Goal: Use online tool/utility: Utilize a website feature to perform a specific function

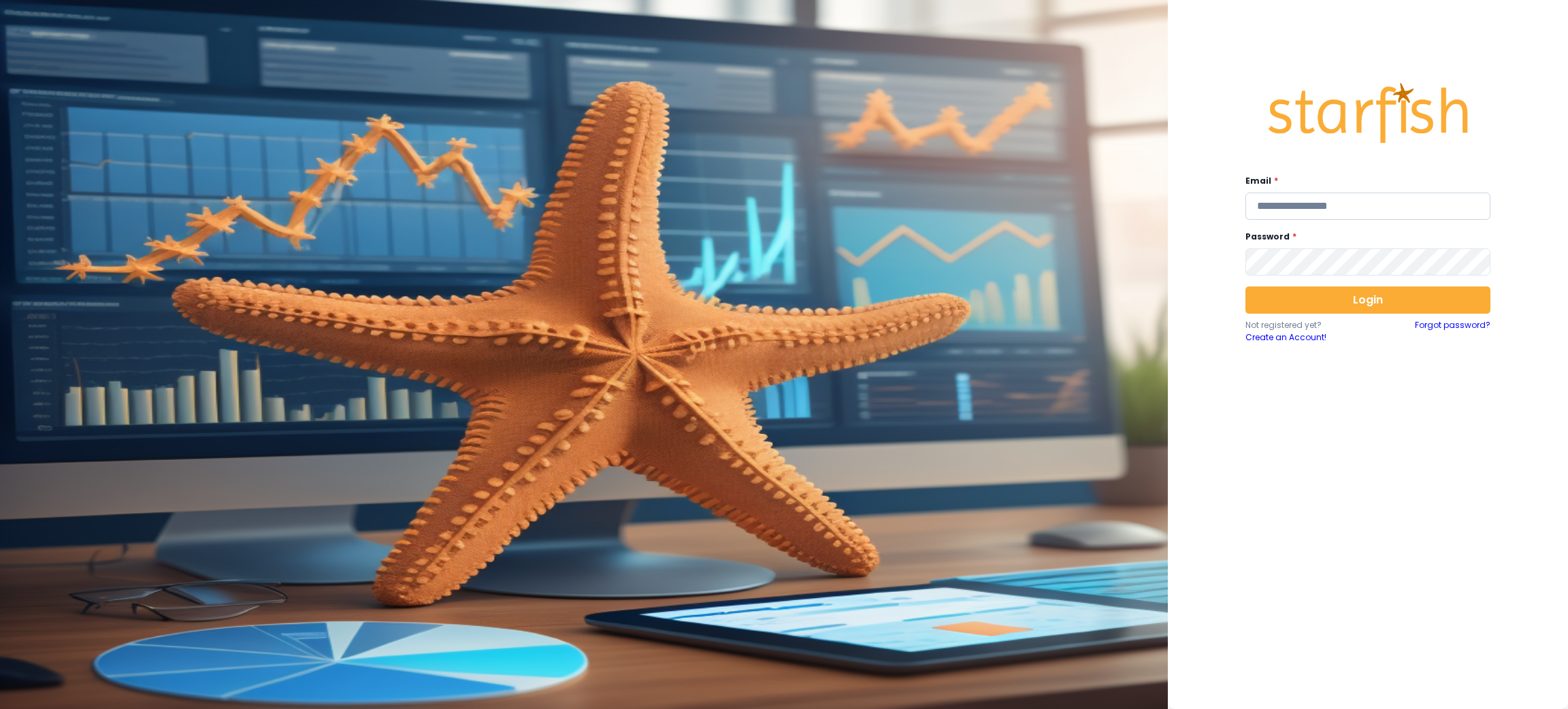
click at [1437, 211] on input "email" at bounding box center [1368, 206] width 245 height 27
type input "**********"
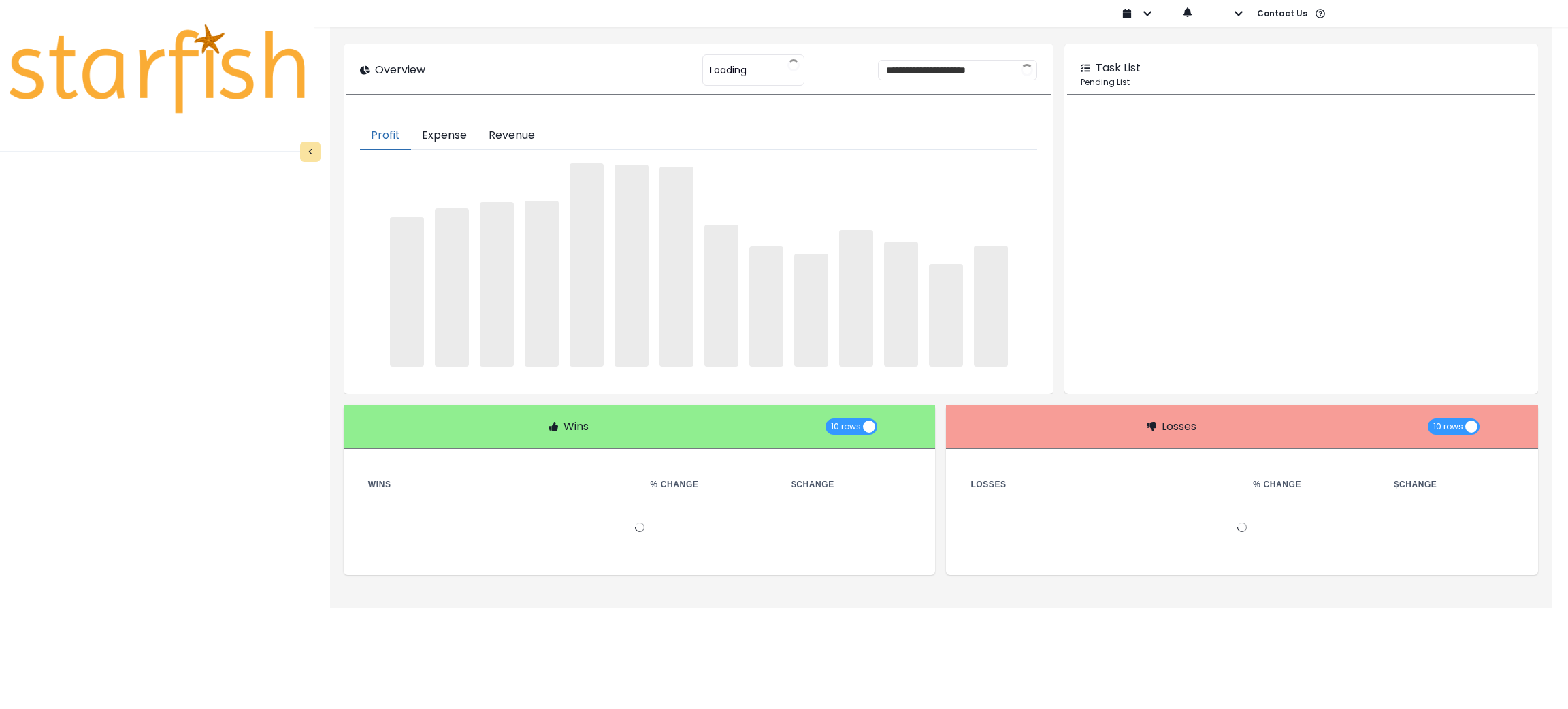
type input "********"
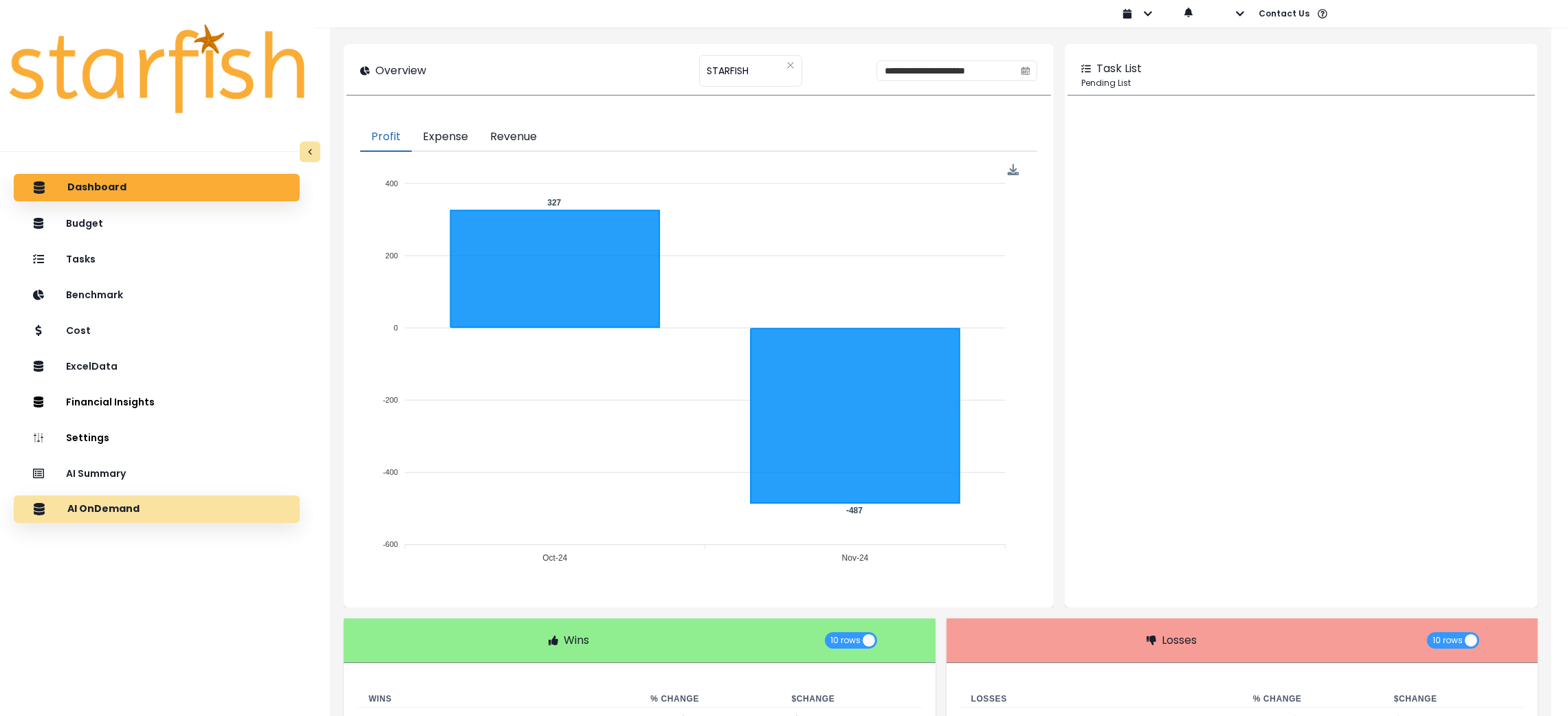
click at [185, 514] on div "AI OnDemand" at bounding box center [157, 510] width 264 height 29
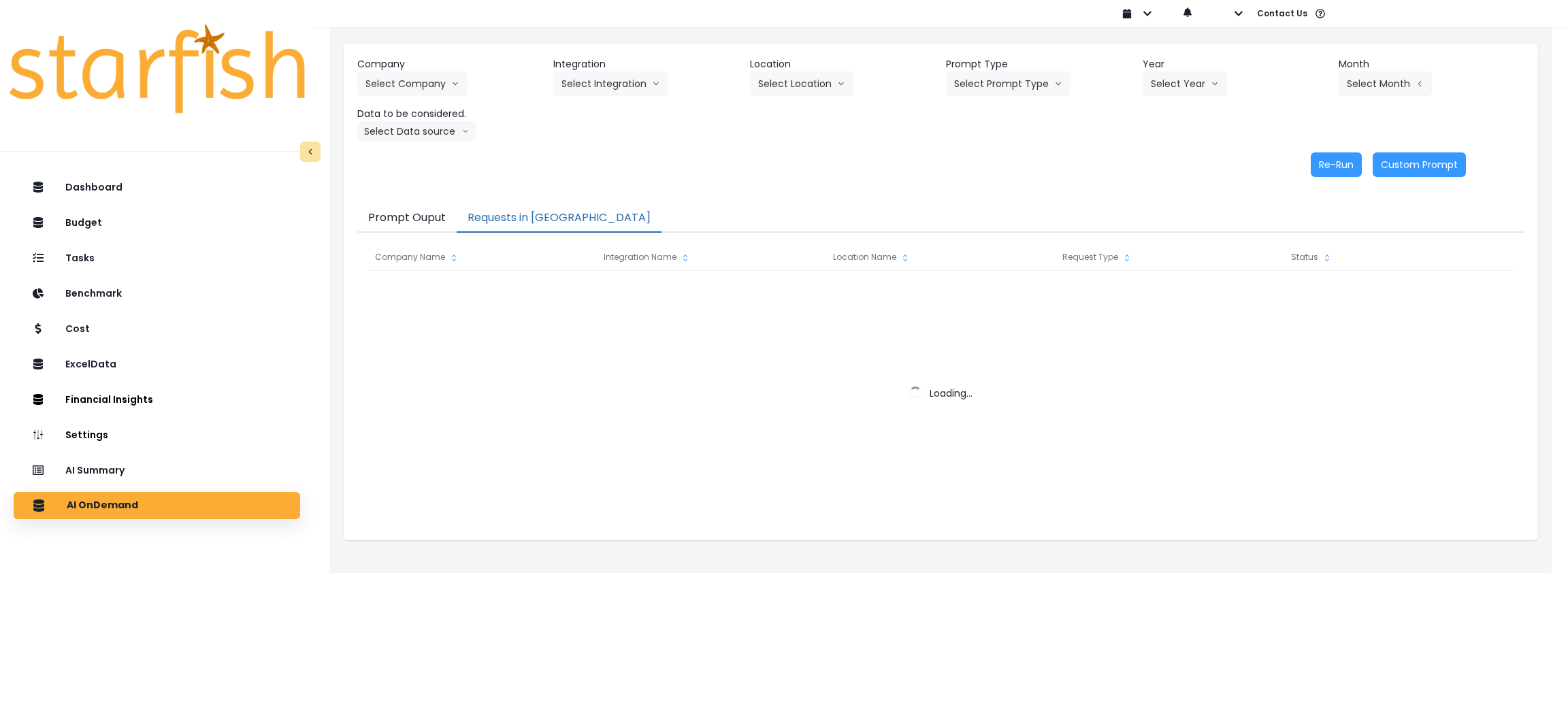
click at [549, 220] on button "Requests in [GEOGRAPHIC_DATA]" at bounding box center [559, 218] width 205 height 29
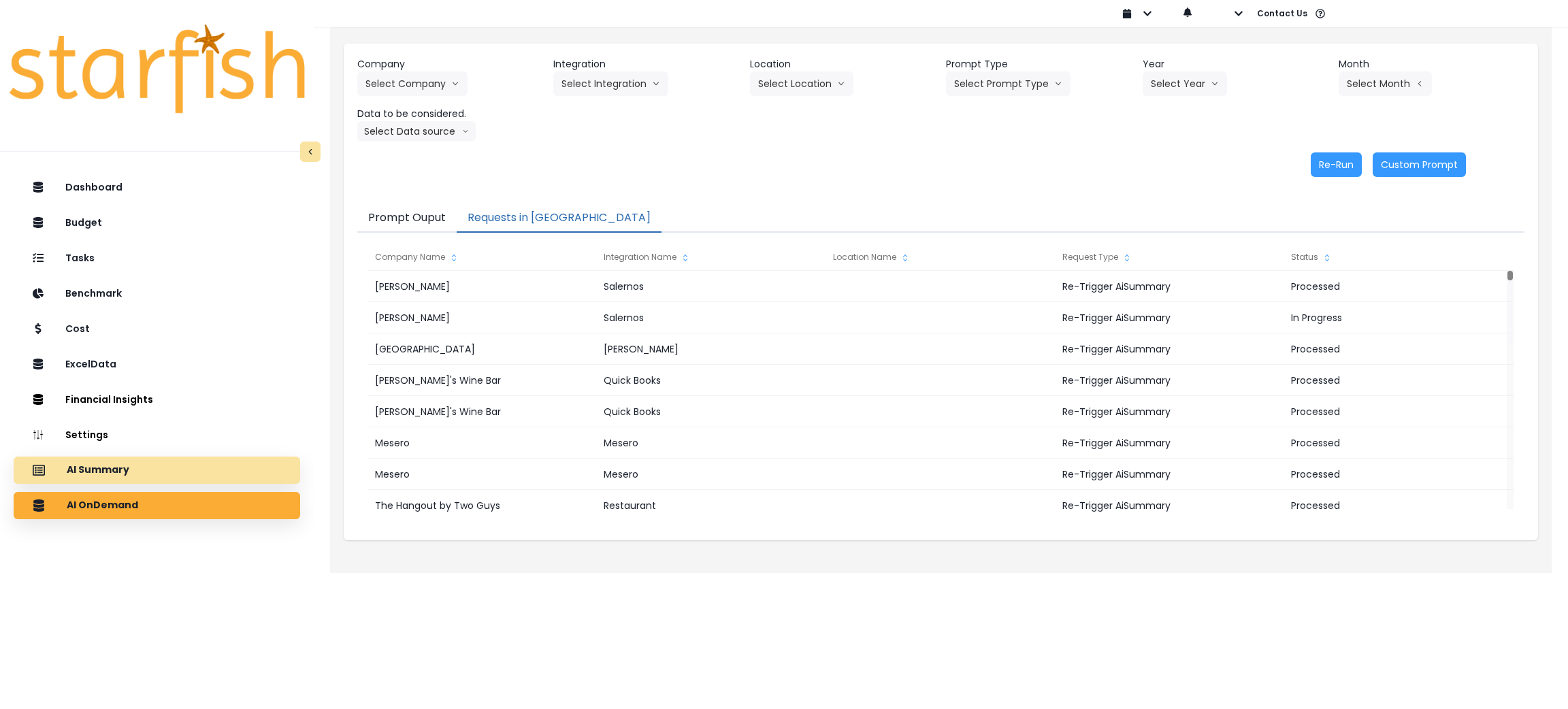
click at [260, 478] on div "AI Summary" at bounding box center [157, 470] width 264 height 29
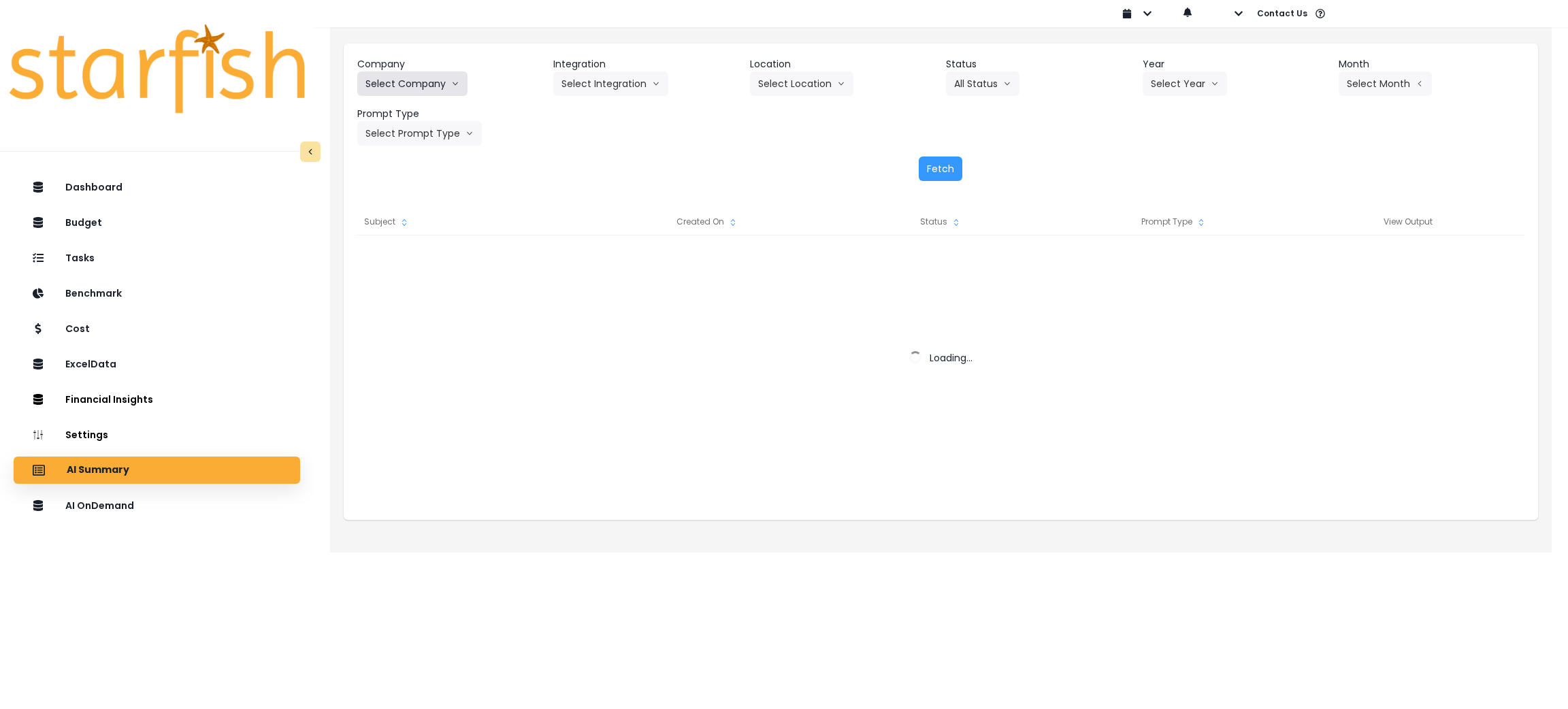
click at [418, 80] on button "Select Company" at bounding box center [412, 84] width 110 height 25
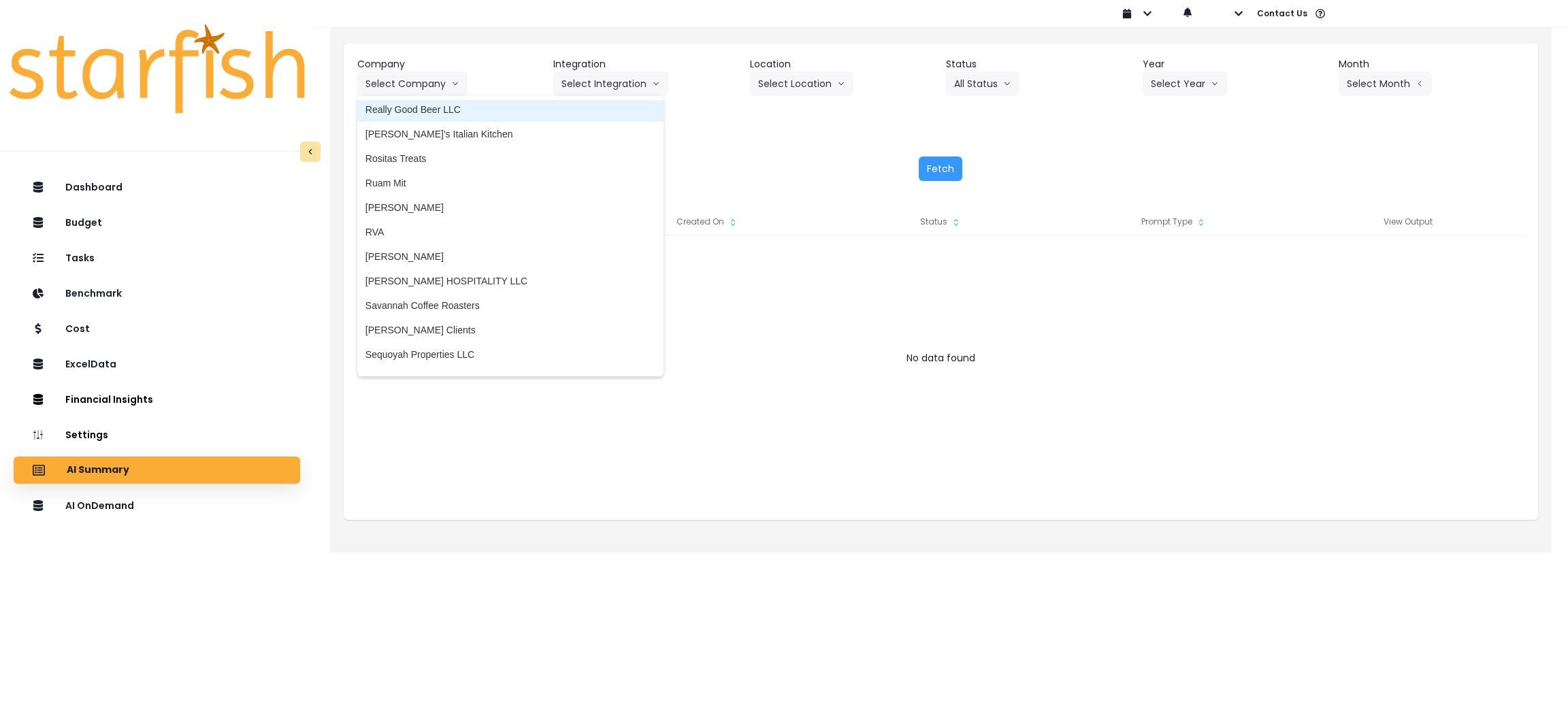
scroll to position [2756, 0]
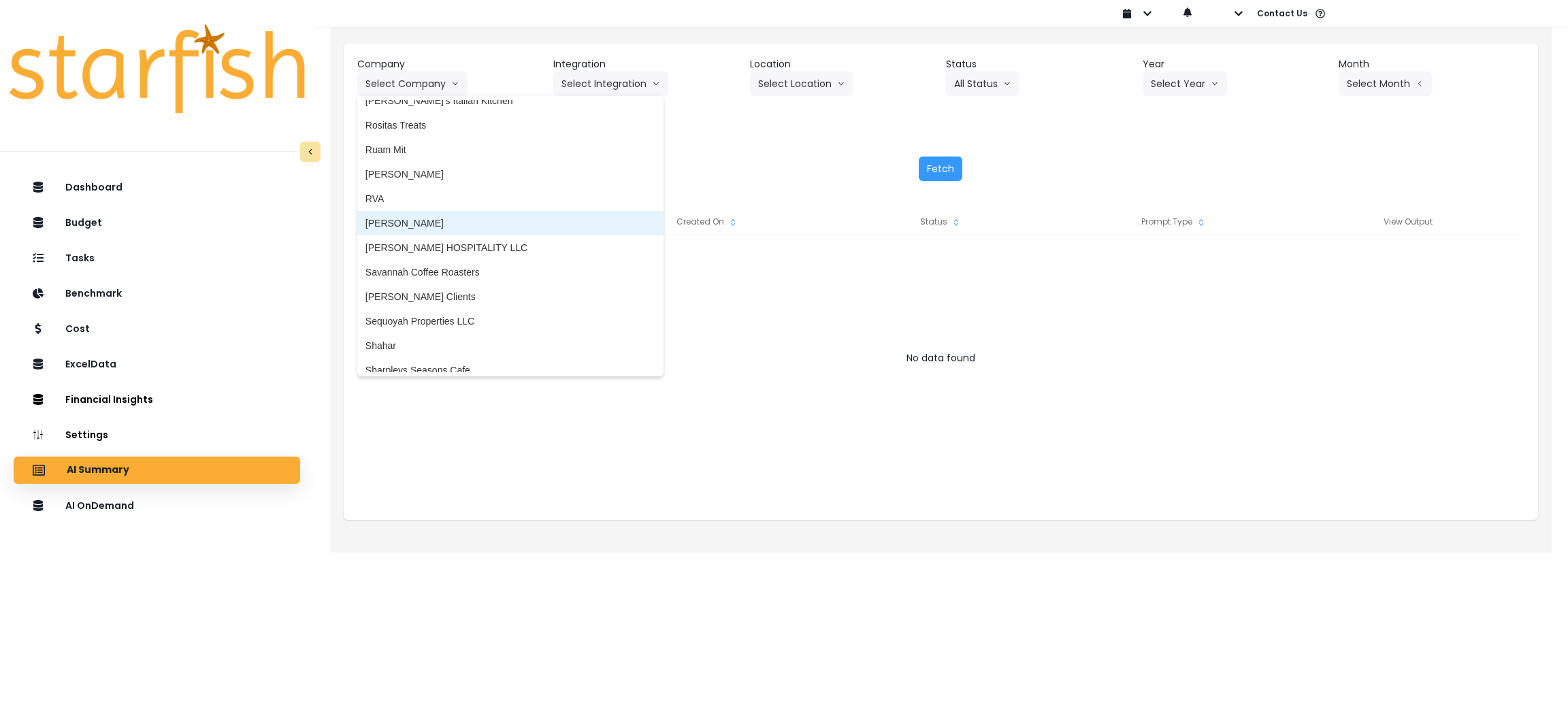
click at [418, 217] on span "[PERSON_NAME]" at bounding box center [511, 223] width 290 height 13
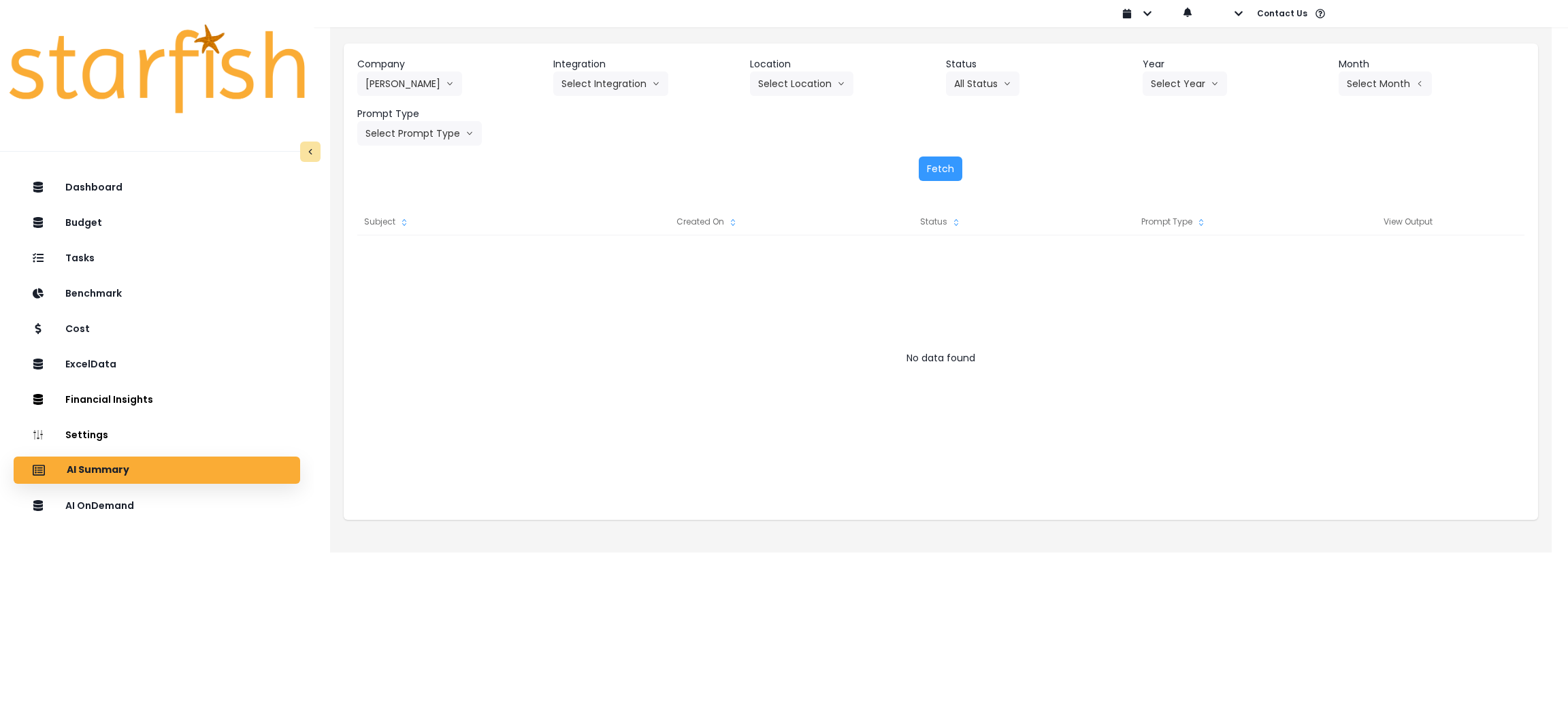
click at [643, 56] on div "Company [PERSON_NAME] 86 Costs Asti Bagel Cafe Balance Grille Bald Ginger Bar B…" at bounding box center [941, 119] width 1194 height 151
click at [632, 78] on button "Select Integration" at bounding box center [611, 84] width 115 height 25
click at [578, 120] on li "Salernos" at bounding box center [580, 112] width 54 height 25
click at [1163, 79] on button "Select Year" at bounding box center [1185, 84] width 84 height 25
click at [1154, 171] on li "2025" at bounding box center [1161, 162] width 37 height 25
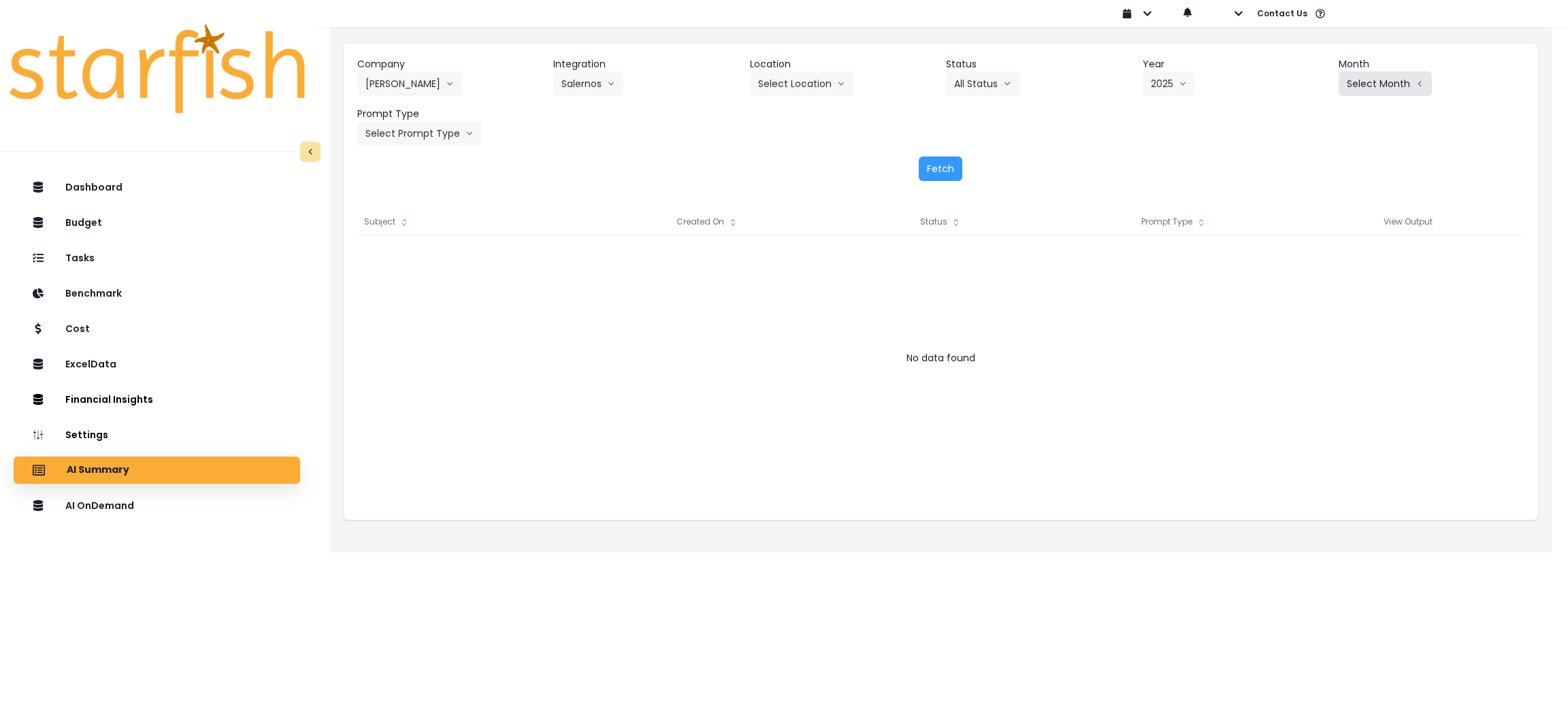
click at [1401, 81] on button "Select Month" at bounding box center [1385, 84] width 93 height 25
click at [1305, 260] on span "Aug" at bounding box center [1318, 260] width 27 height 13
click at [466, 141] on button "Select Prompt Type" at bounding box center [420, 133] width 125 height 25
click at [411, 250] on li "Monthly Summary" at bounding box center [403, 261] width 93 height 25
click at [949, 174] on button "Fetch" at bounding box center [940, 169] width 43 height 25
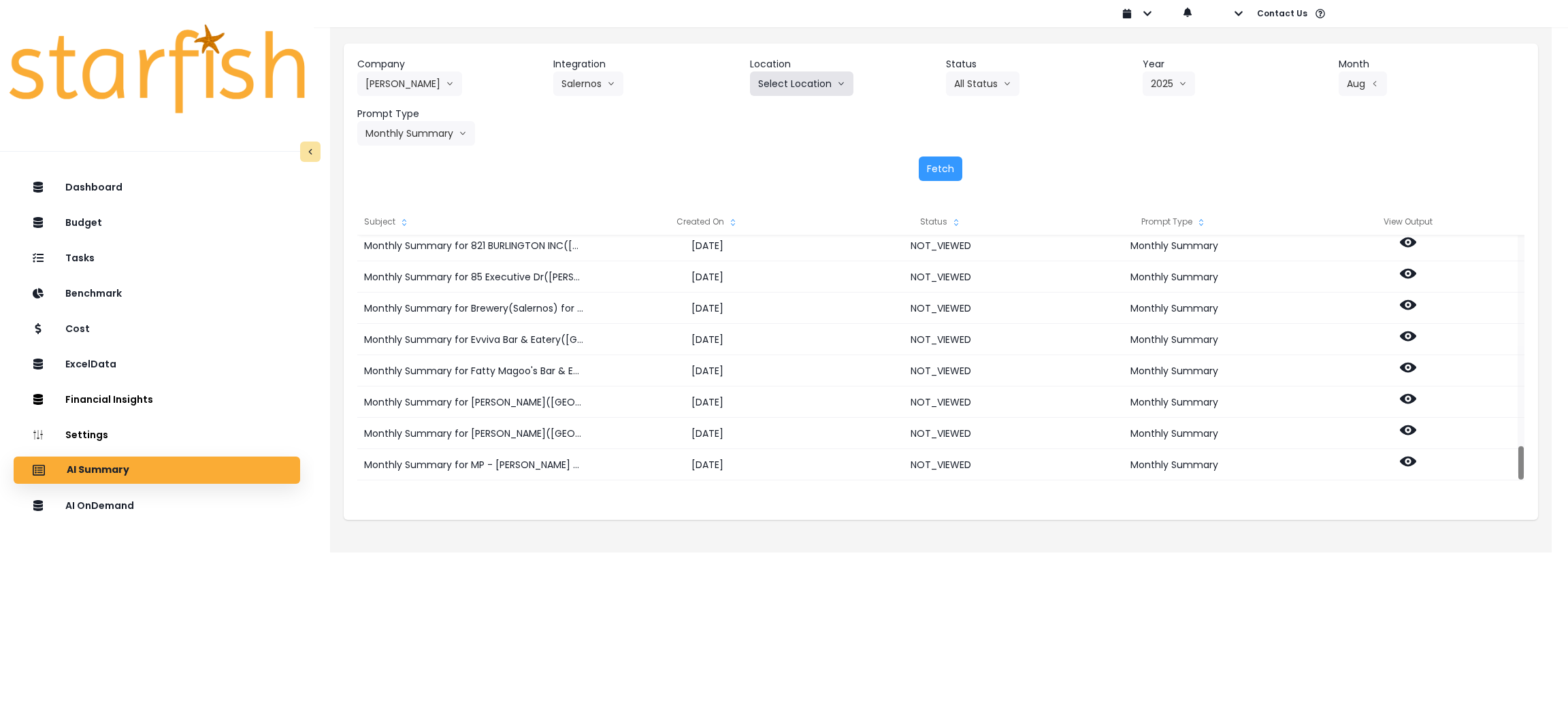
click at [824, 81] on button "Select Location" at bounding box center [802, 84] width 103 height 25
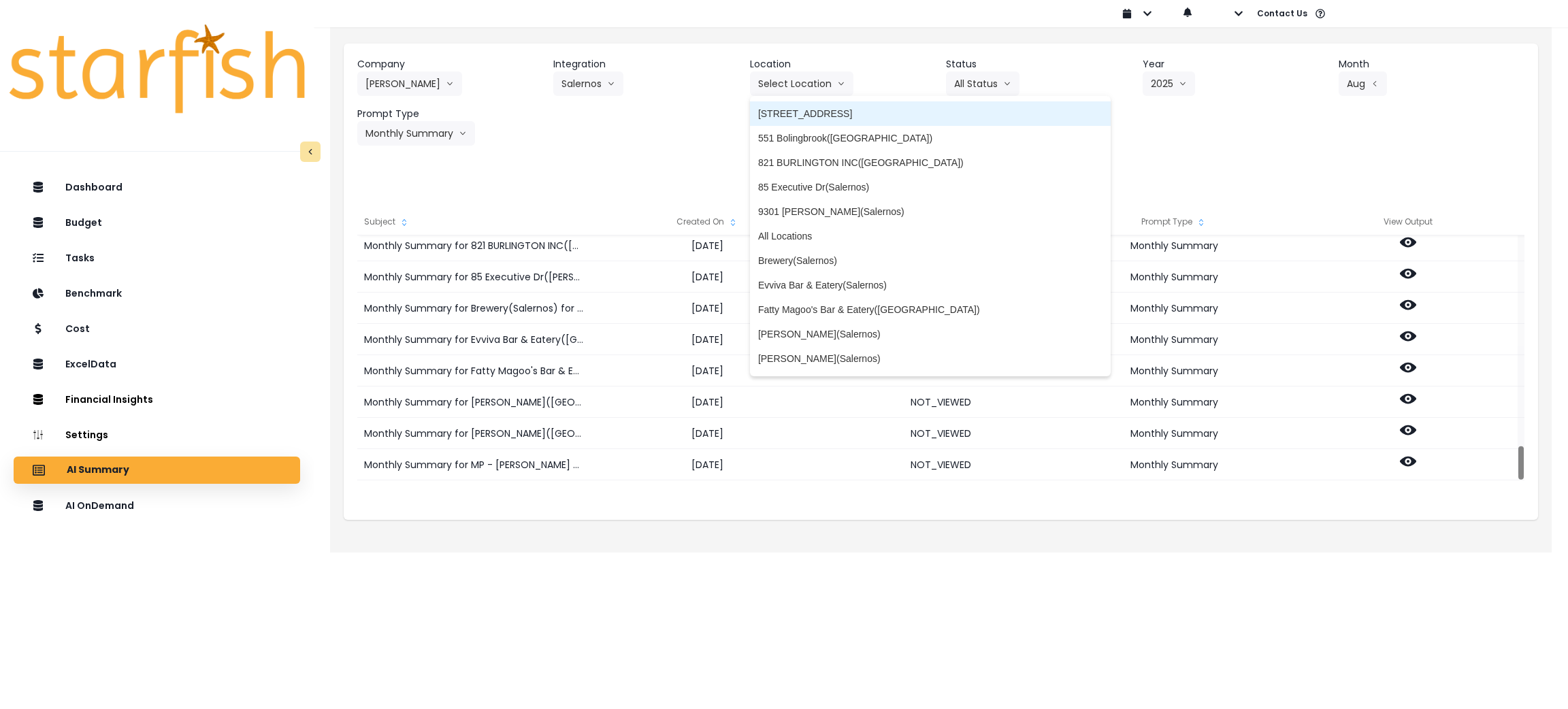
scroll to position [103, 0]
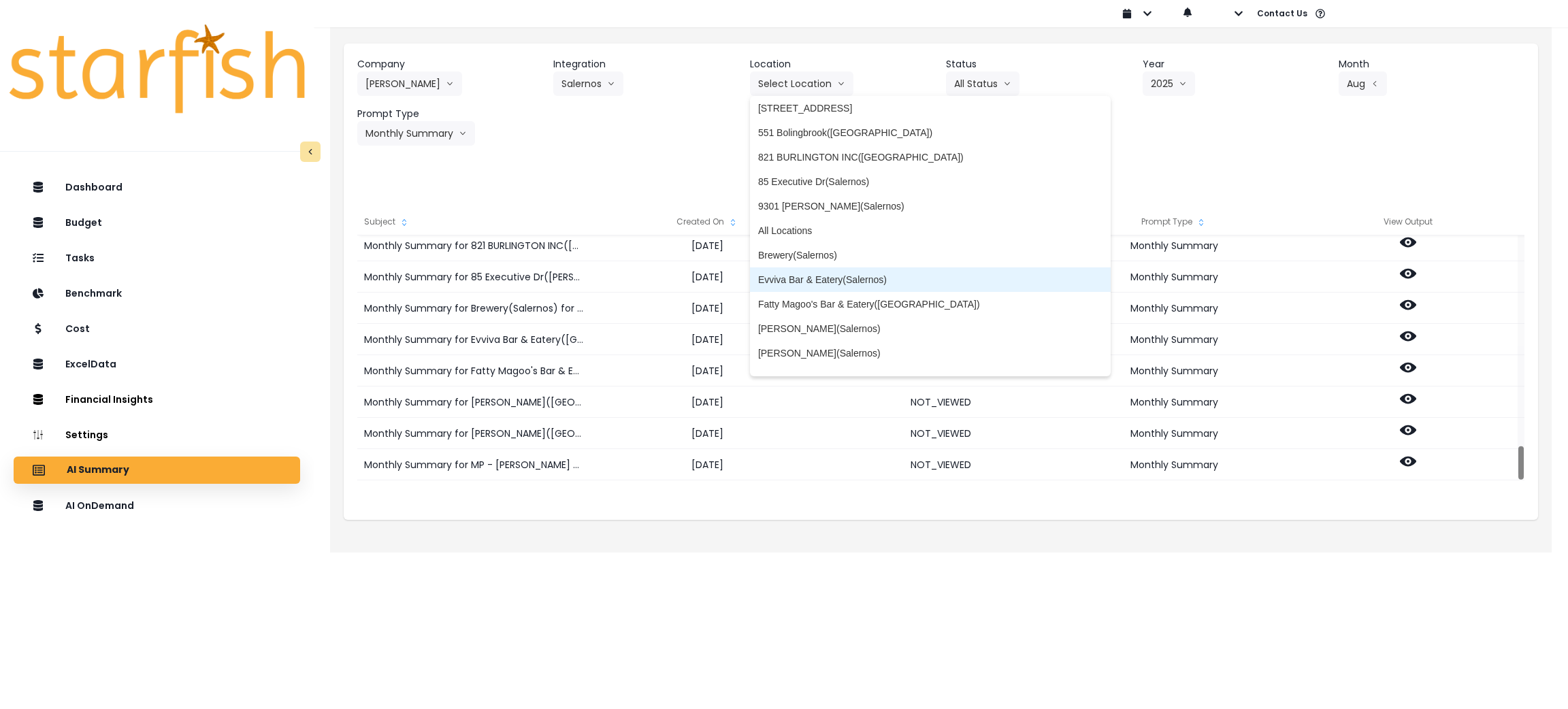
click at [811, 273] on span "Evviva Bar & Eatery(Salernos)" at bounding box center [931, 280] width 345 height 13
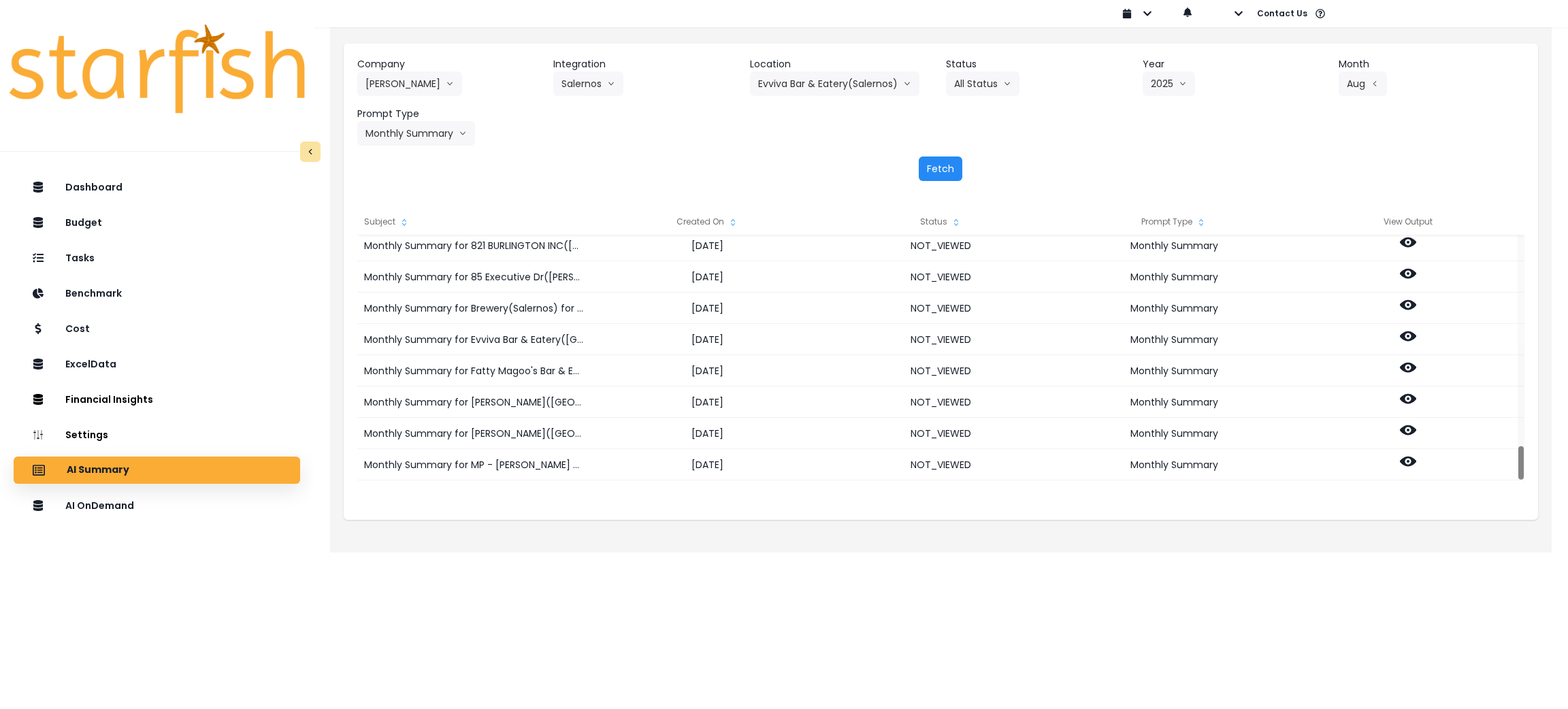
click at [939, 172] on button "Fetch" at bounding box center [940, 169] width 43 height 25
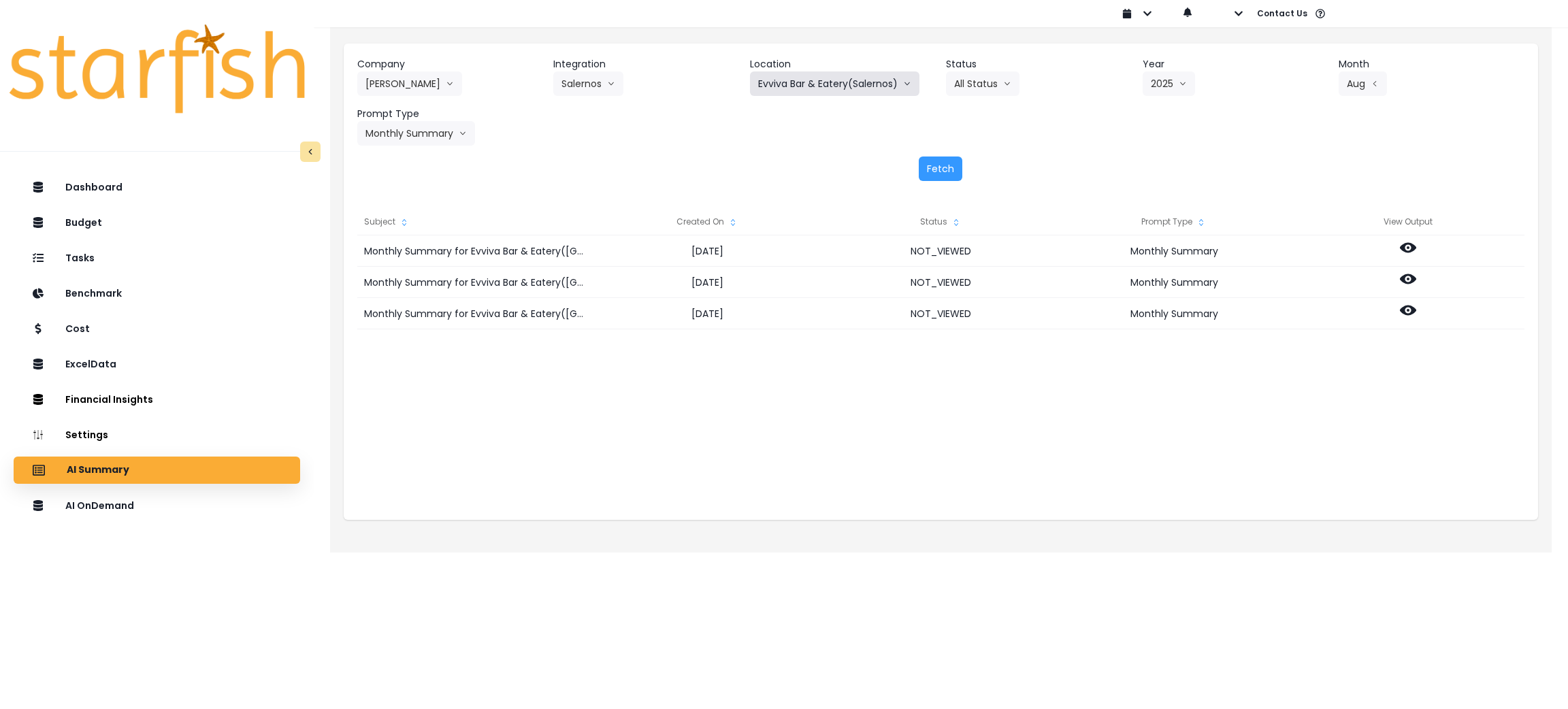
click at [841, 88] on button "Evviva Bar & Eatery(Salernos)" at bounding box center [834, 84] width 170 height 25
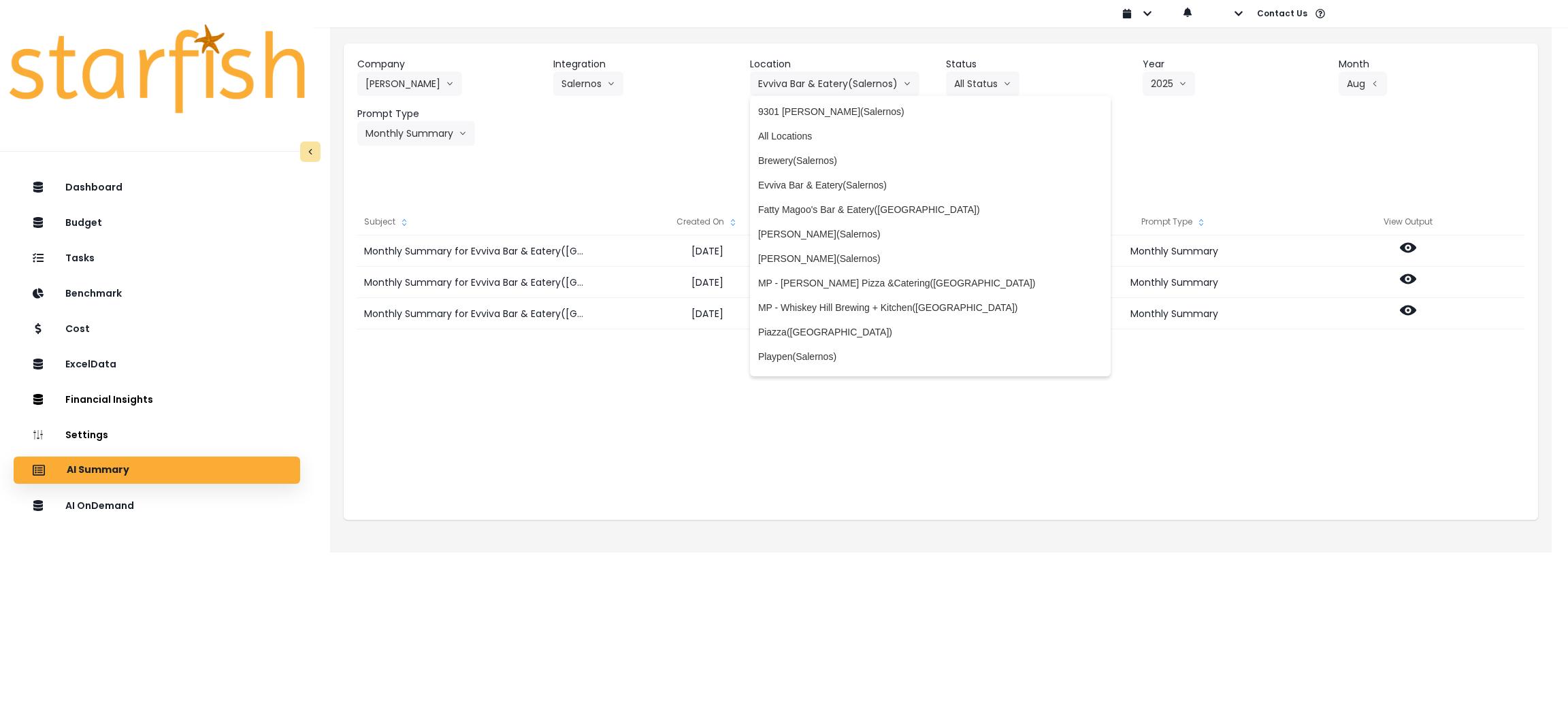
scroll to position [204, 0]
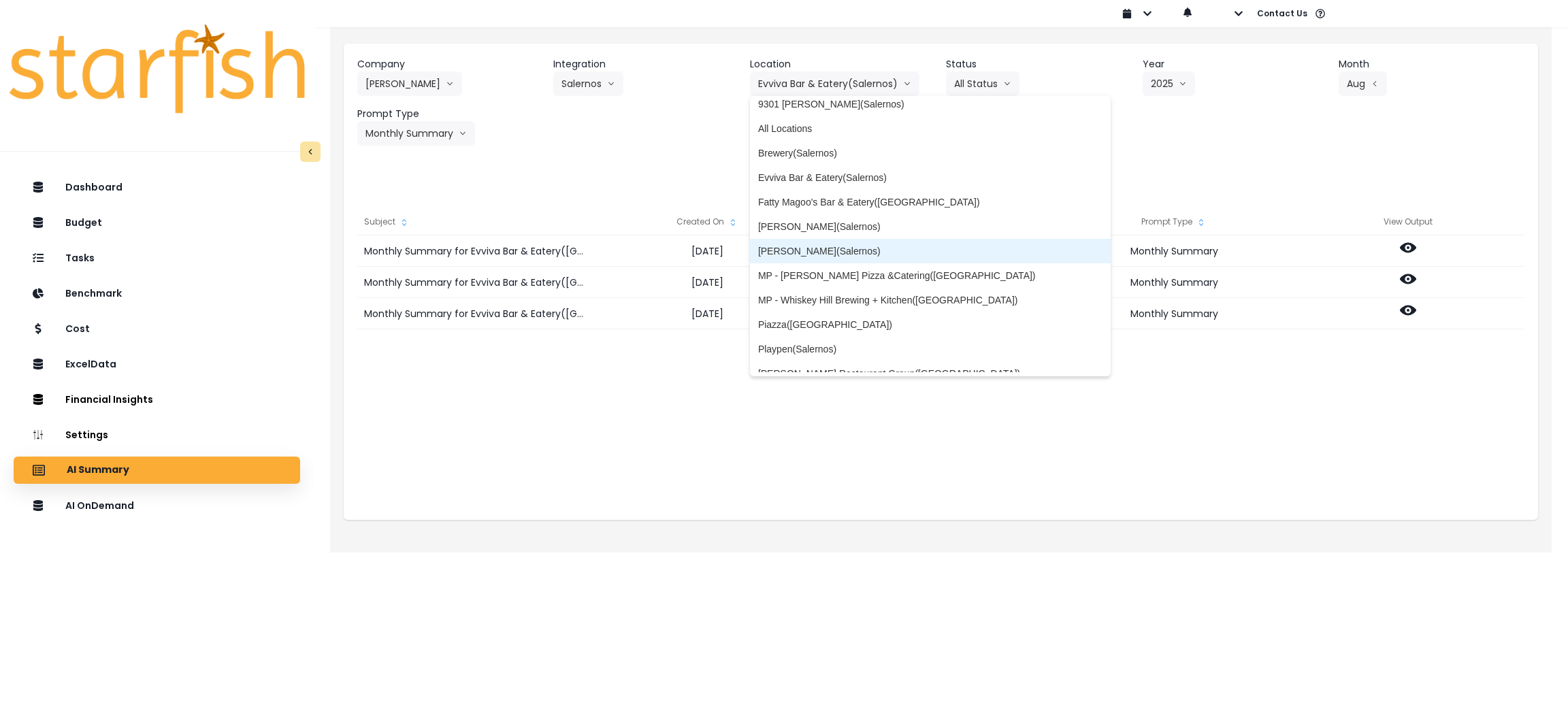
click at [817, 249] on span "[PERSON_NAME](Salernos)" at bounding box center [931, 251] width 345 height 13
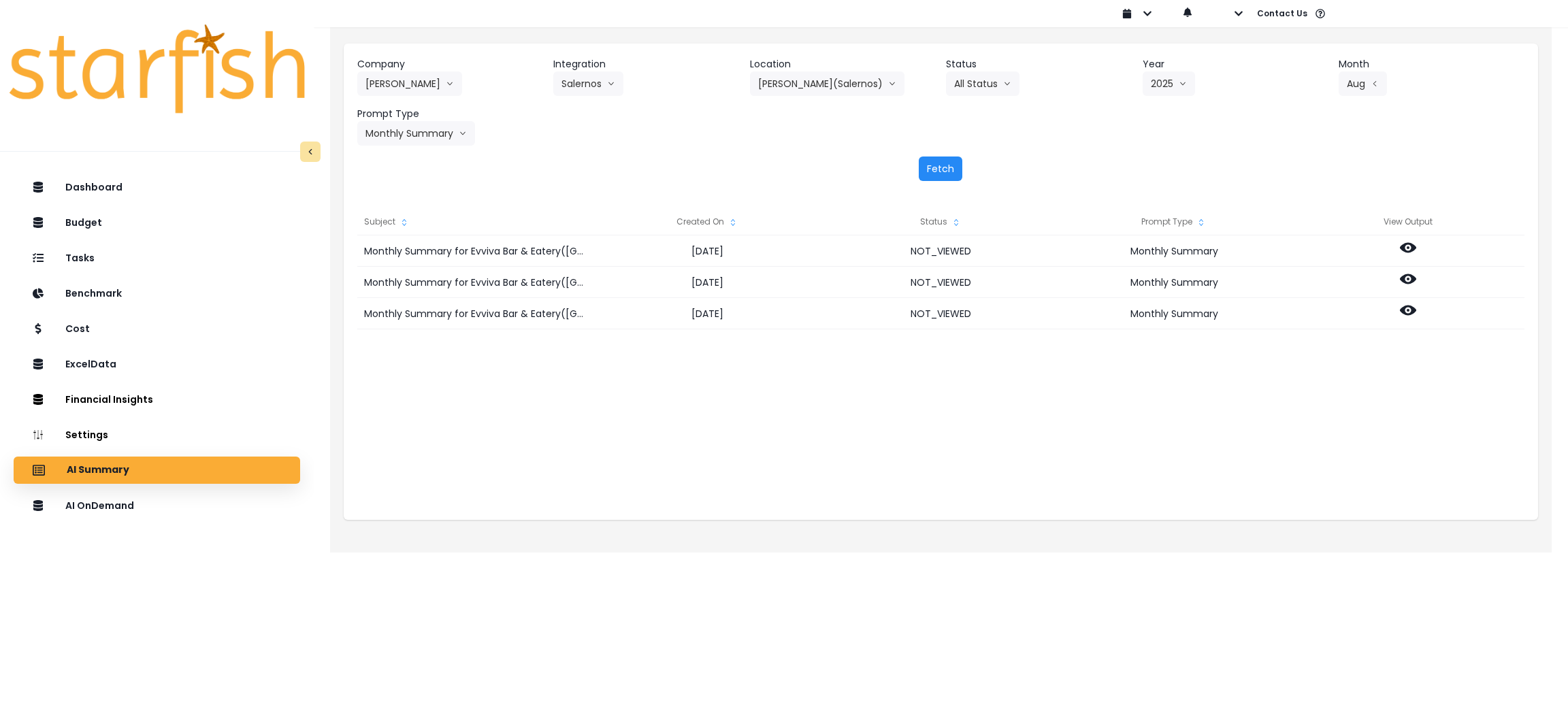
click at [943, 169] on button "Fetch" at bounding box center [940, 169] width 43 height 25
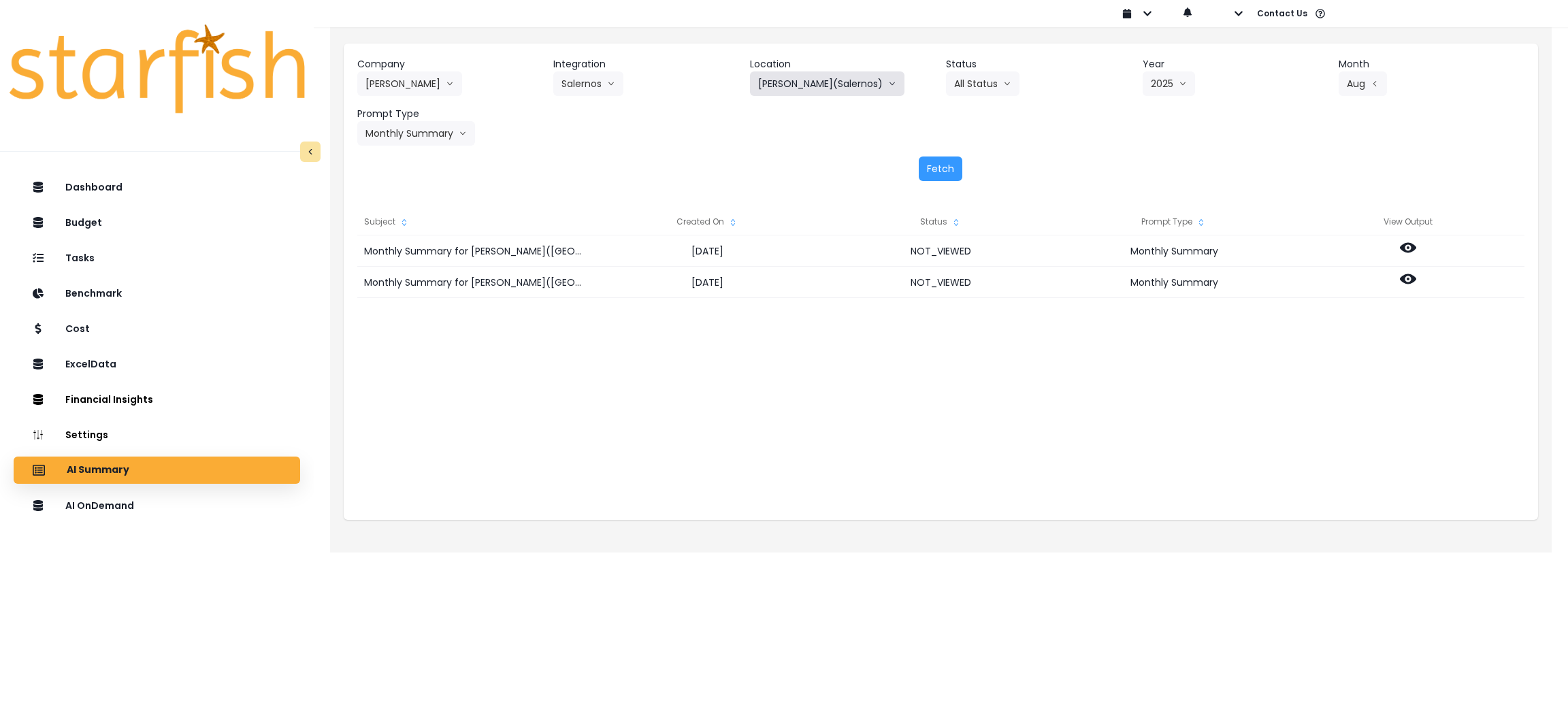
click at [806, 77] on button "[PERSON_NAME](Salernos)" at bounding box center [827, 84] width 154 height 25
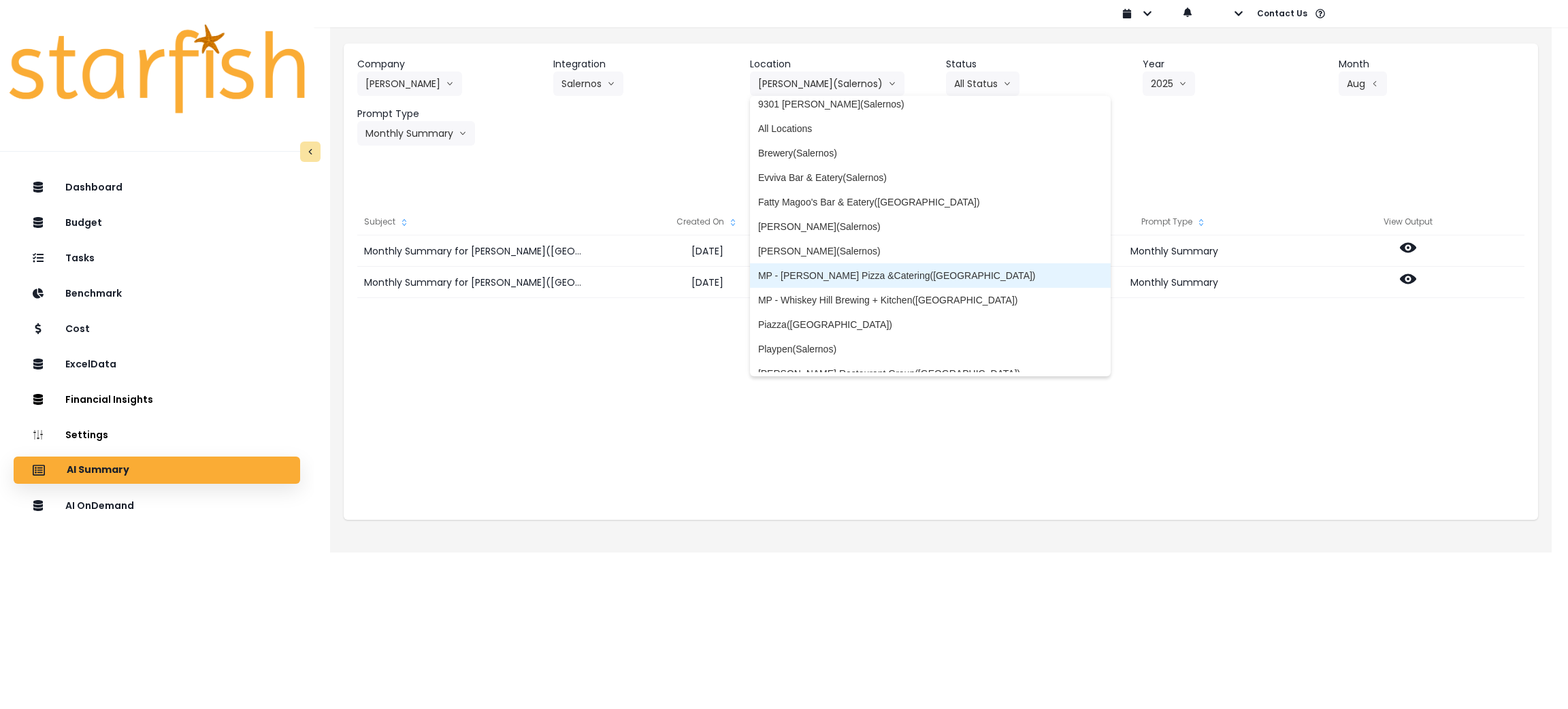
click at [833, 274] on span "MP - [PERSON_NAME] Pizza &Catering([GEOGRAPHIC_DATA])" at bounding box center [931, 276] width 345 height 13
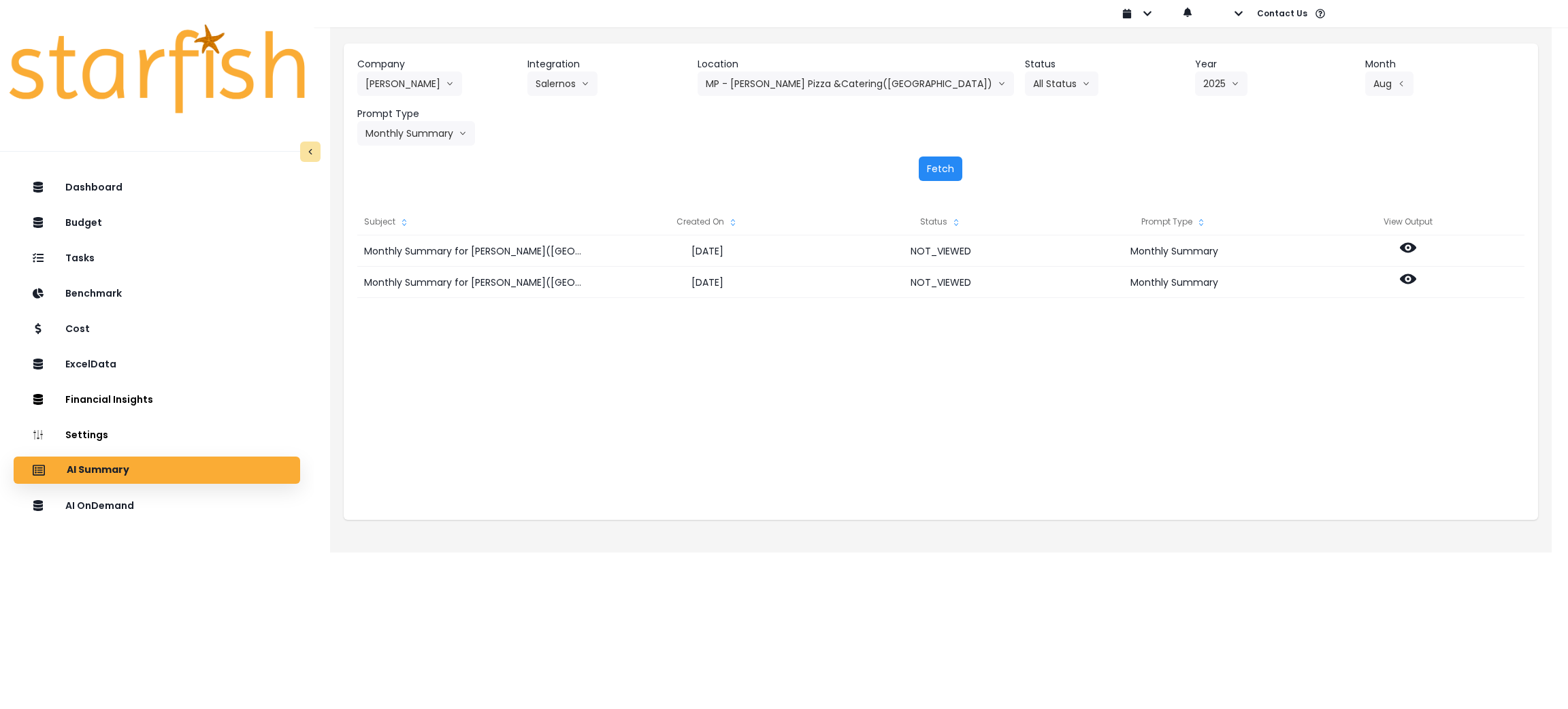
click at [930, 175] on button "Fetch" at bounding box center [940, 169] width 43 height 25
click at [836, 81] on button "MP - [PERSON_NAME] Pizza &Catering([GEOGRAPHIC_DATA])" at bounding box center [855, 84] width 316 height 25
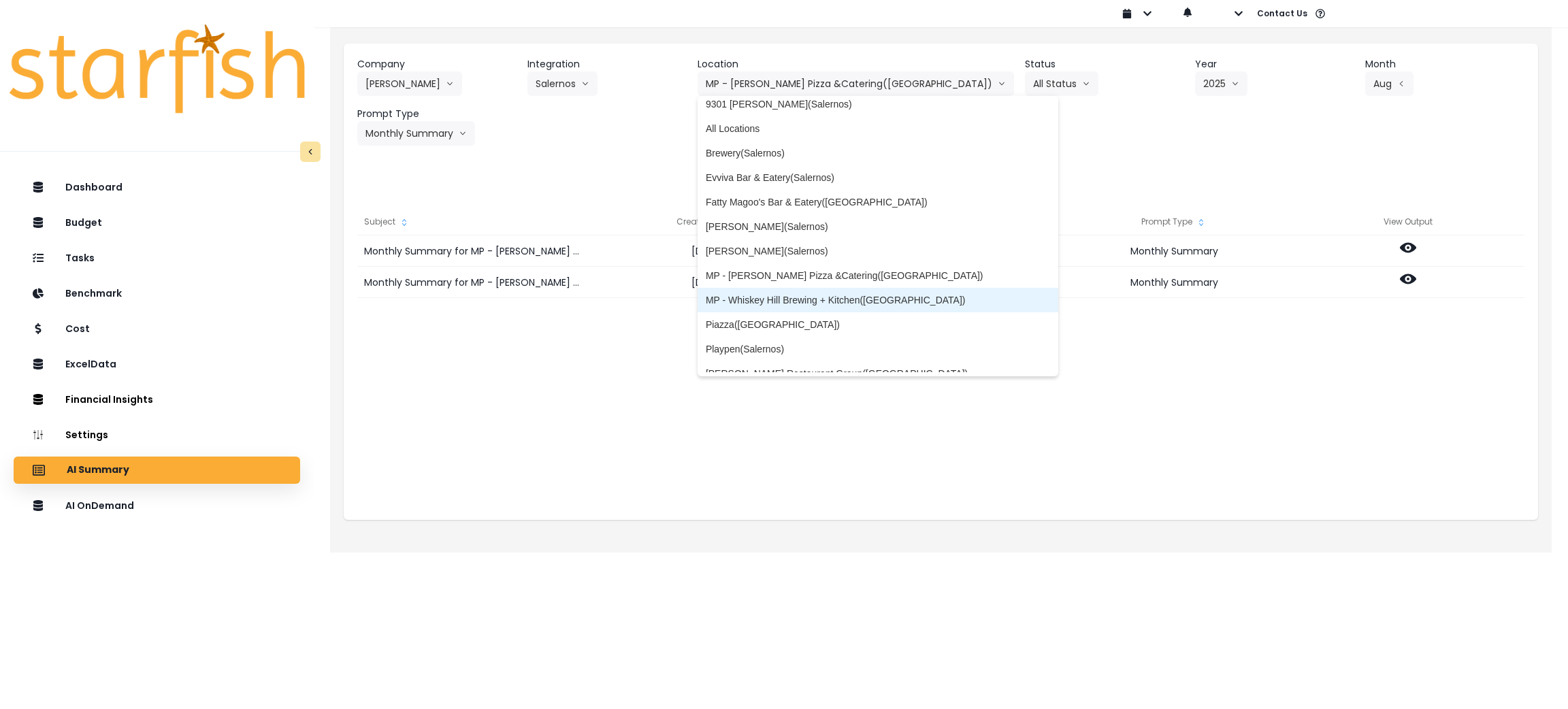
click at [841, 296] on span "MP - Whiskey Hill Brewing + Kitchen([GEOGRAPHIC_DATA])" at bounding box center [878, 300] width 345 height 13
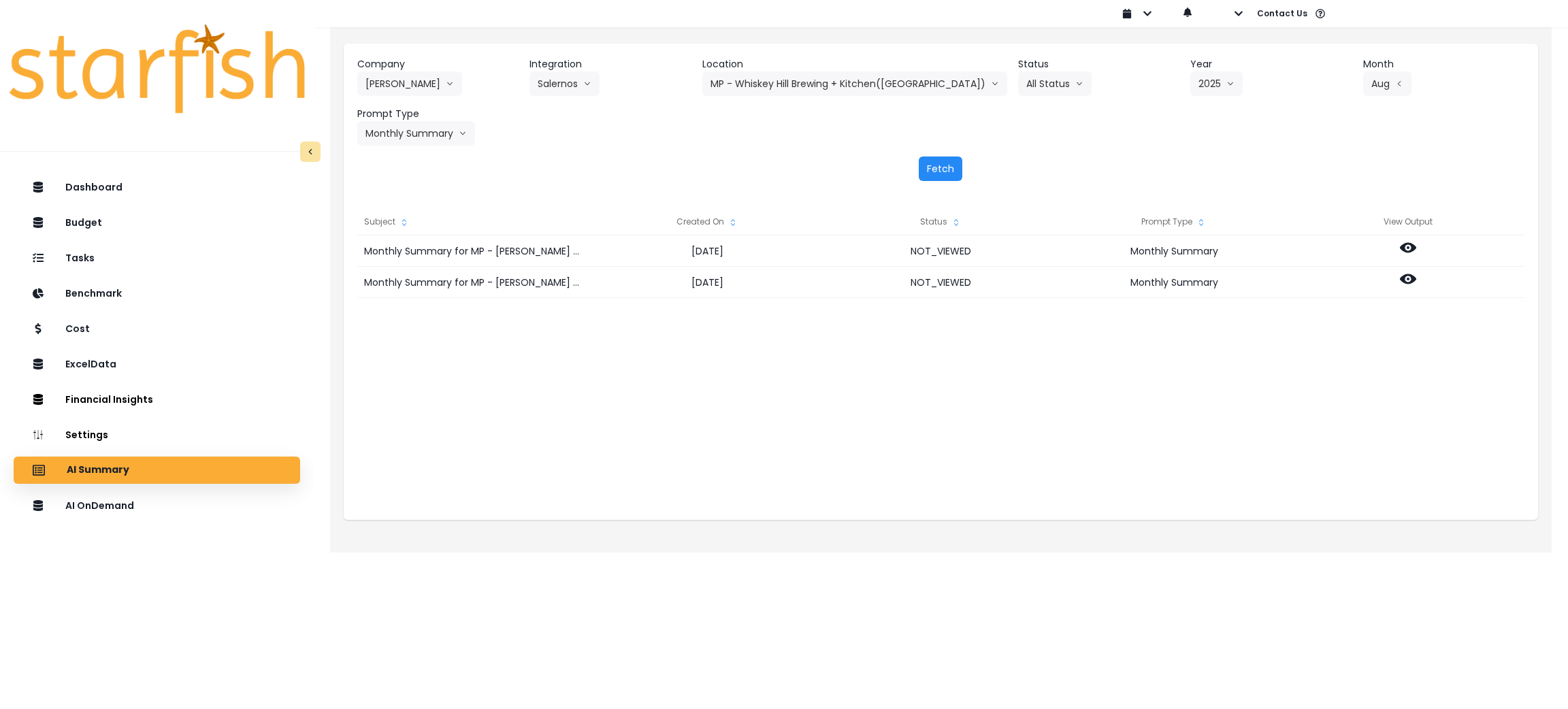
click at [952, 165] on button "Fetch" at bounding box center [940, 169] width 43 height 25
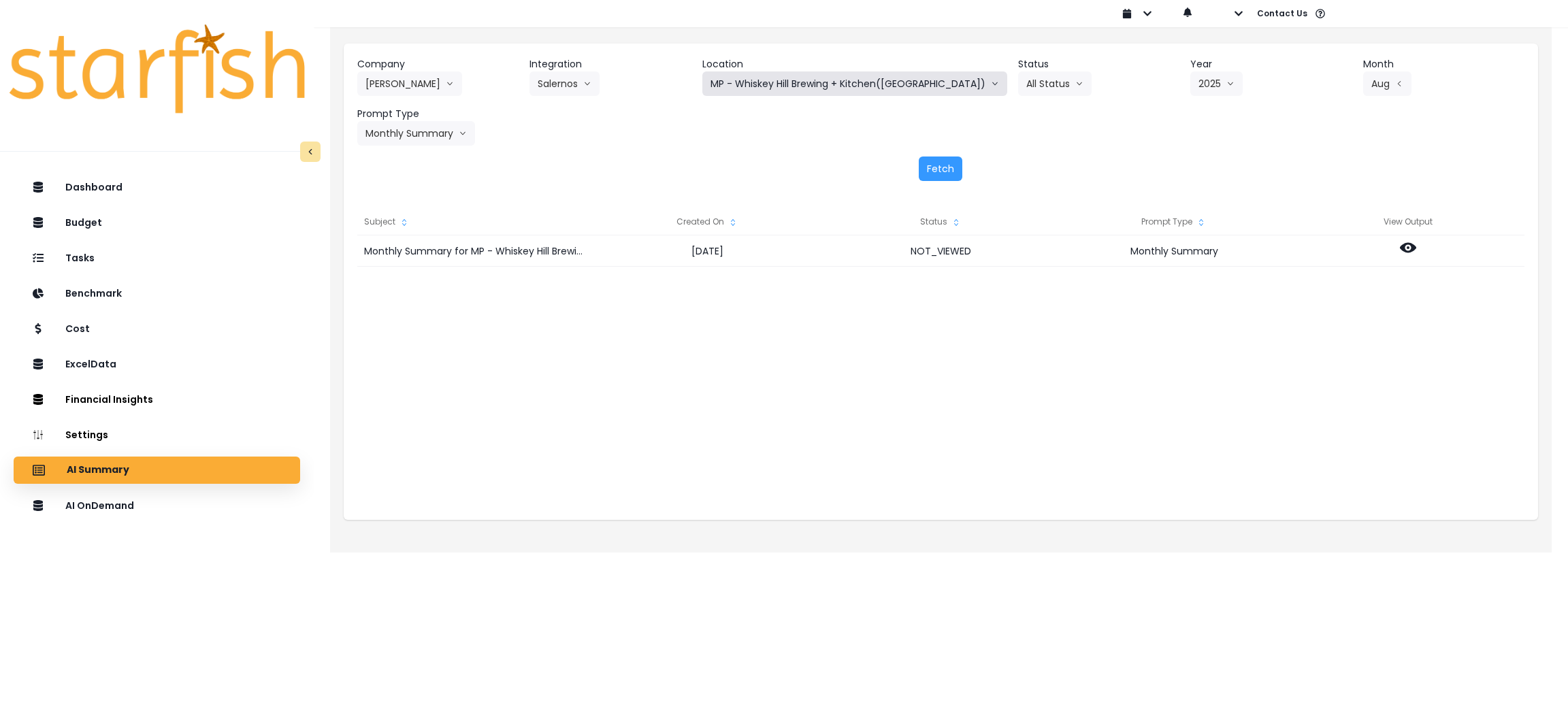
click at [848, 73] on button "MP - Whiskey Hill Brewing + Kitchen([GEOGRAPHIC_DATA])" at bounding box center [854, 84] width 305 height 25
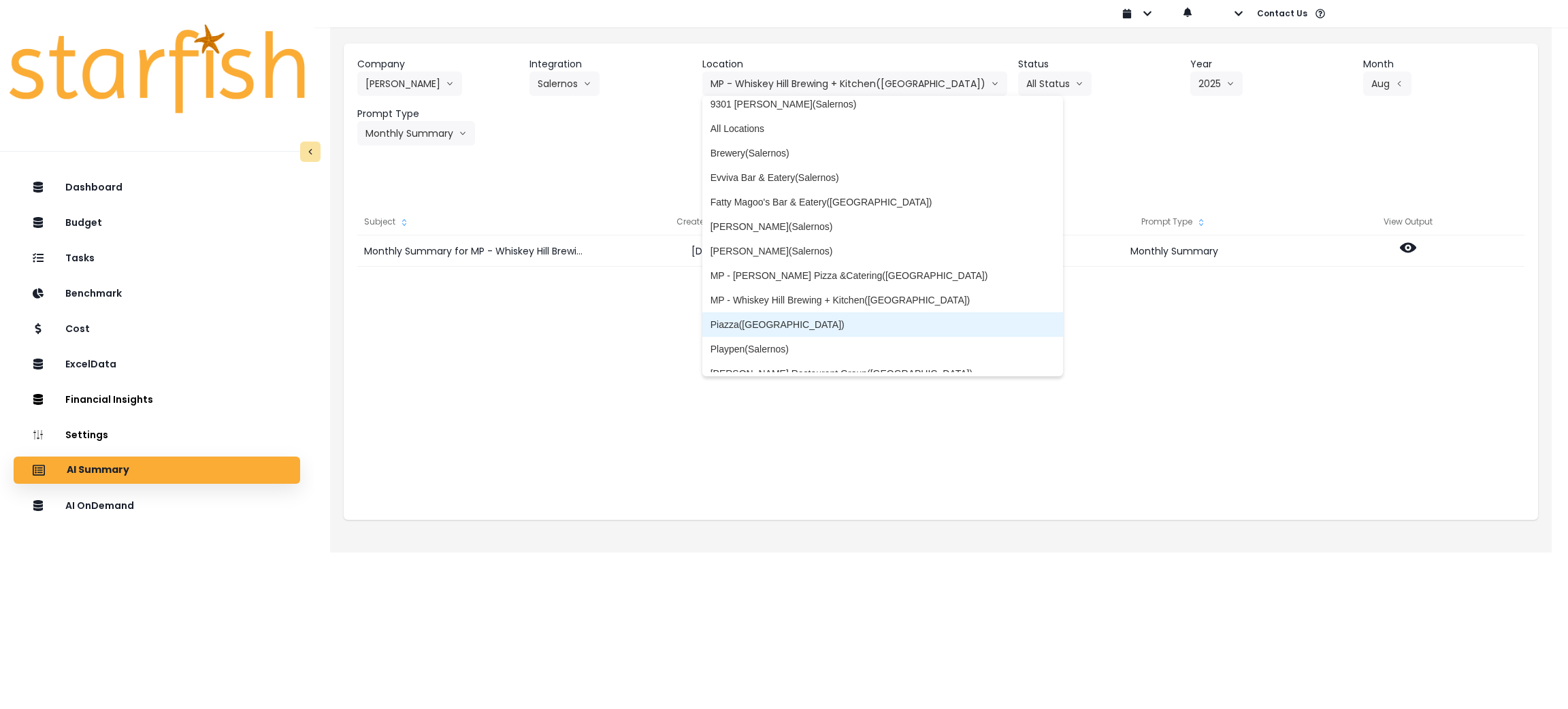
click at [872, 318] on span "Piazza([GEOGRAPHIC_DATA])" at bounding box center [883, 325] width 345 height 13
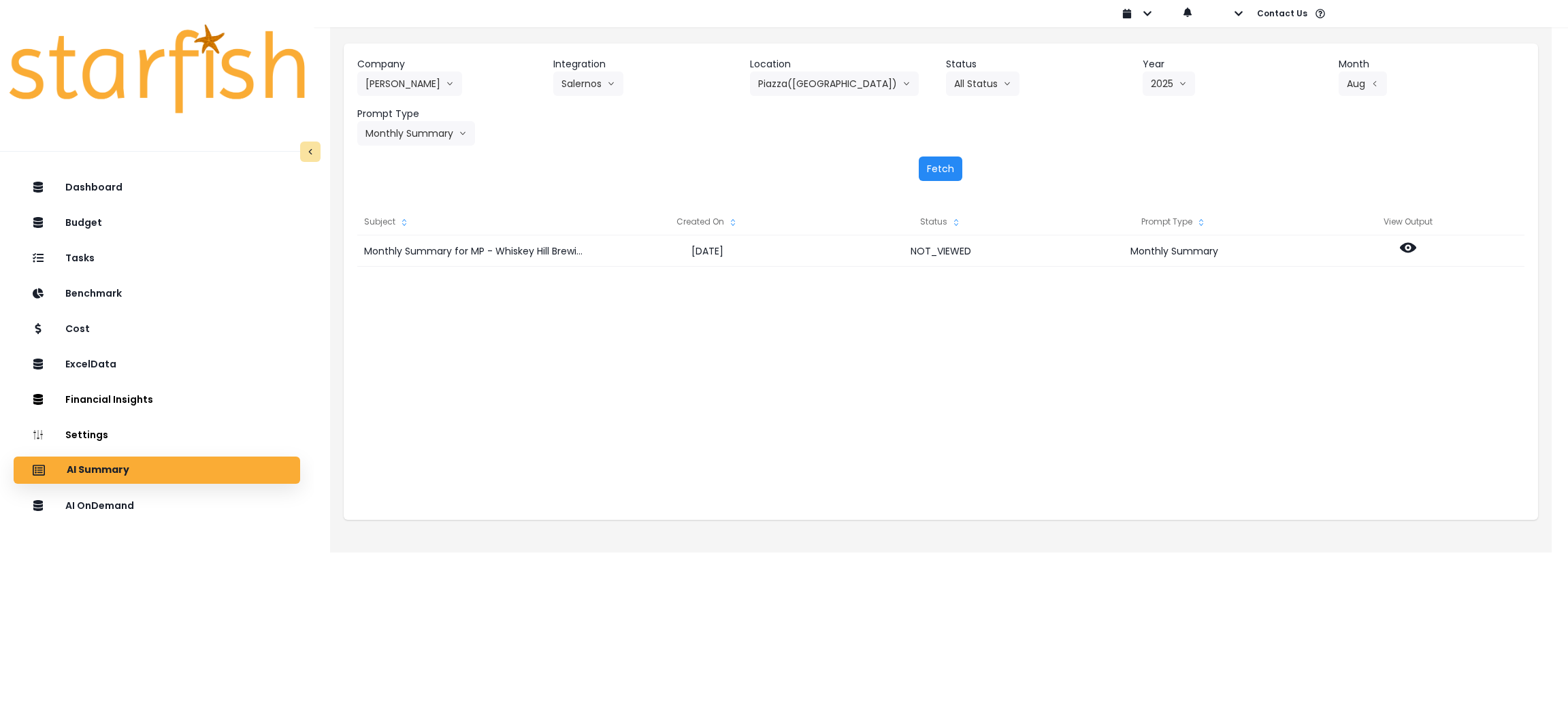
click at [948, 177] on button "Fetch" at bounding box center [940, 169] width 43 height 25
click at [775, 383] on div "Monthly Summary for Piazza([GEOGRAPHIC_DATA]) for [DATE] [DATE] NOT_VIEWED Mont…" at bounding box center [941, 372] width 1168 height 272
